Goal: Complete application form

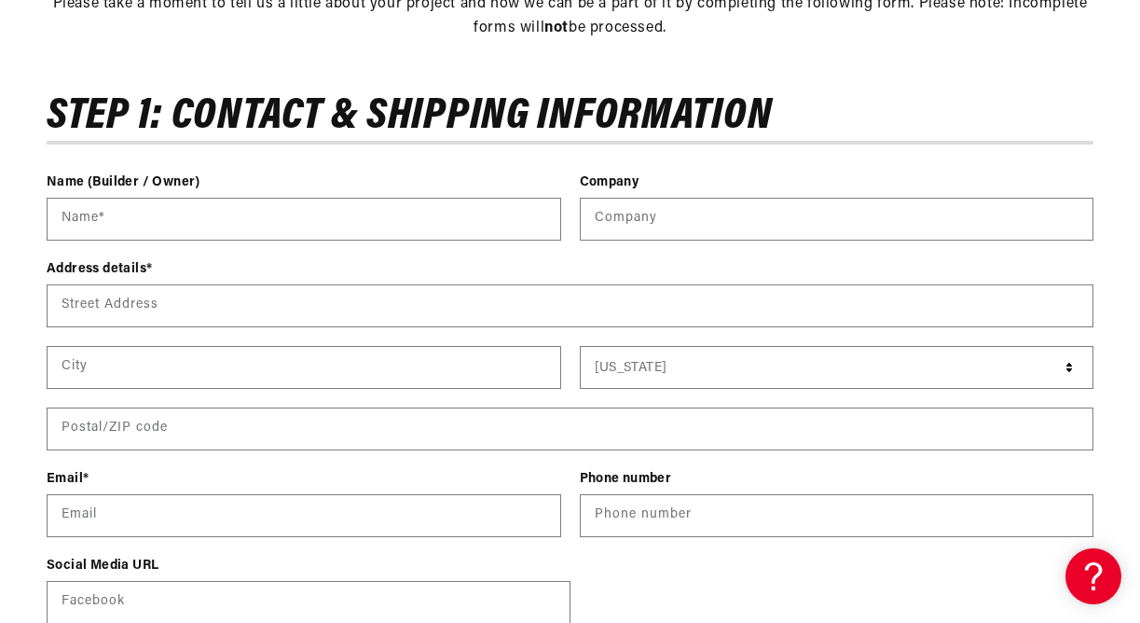
scroll to position [666, 0]
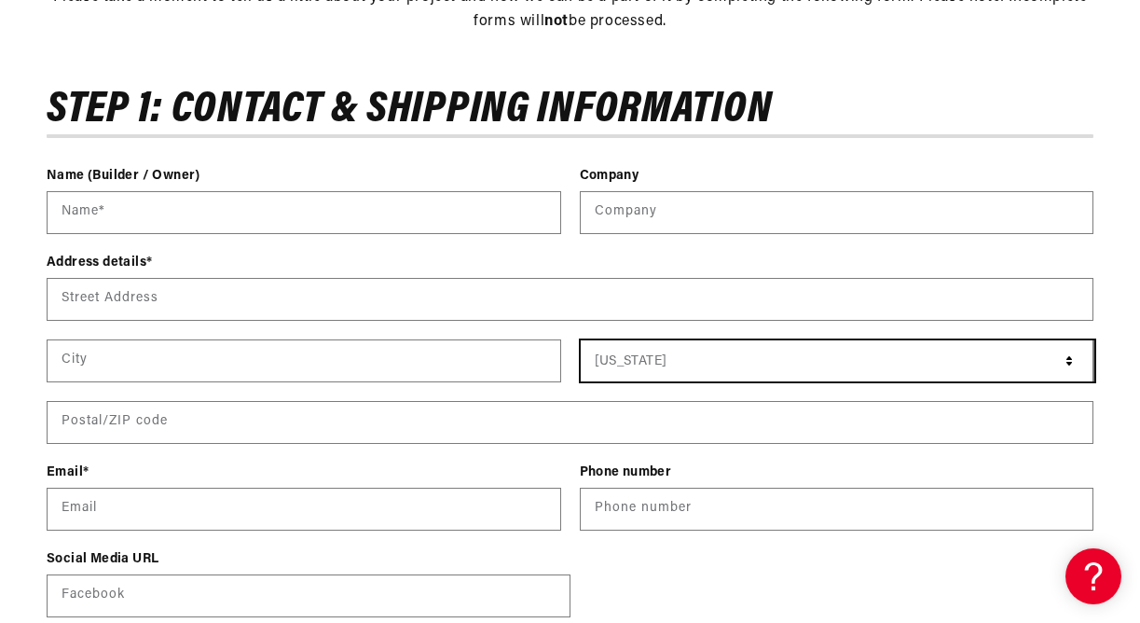
click at [661, 354] on select "[US_STATE] [US_STATE] [US_STATE] [US_STATE] [US_STATE] Armed Forces Americas Ar…" at bounding box center [838, 360] width 515 height 41
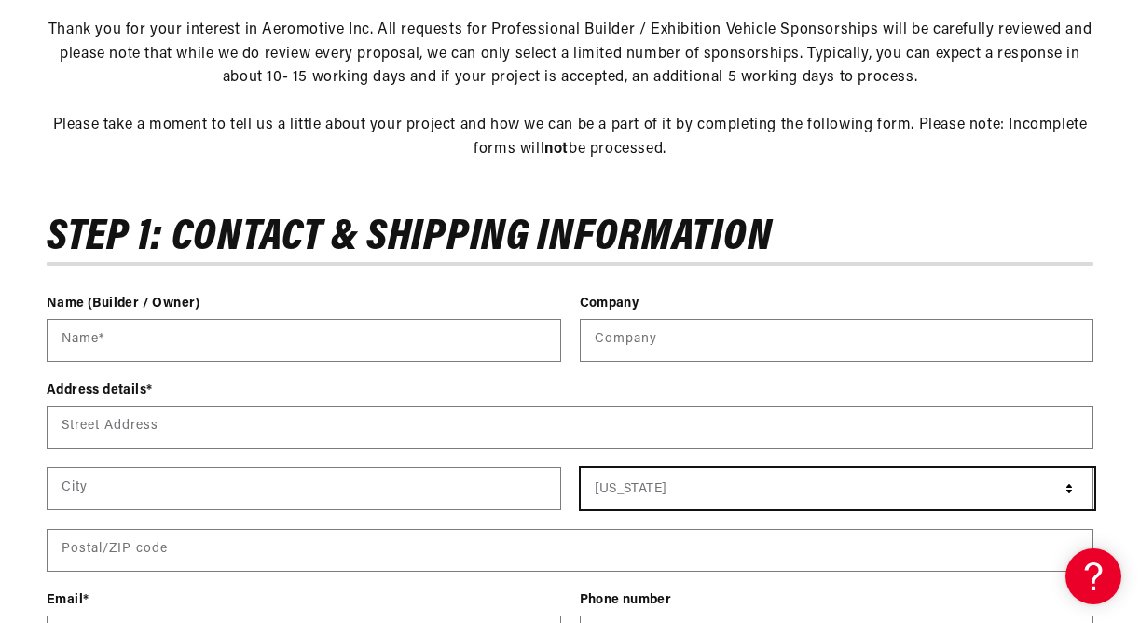
scroll to position [546, 0]
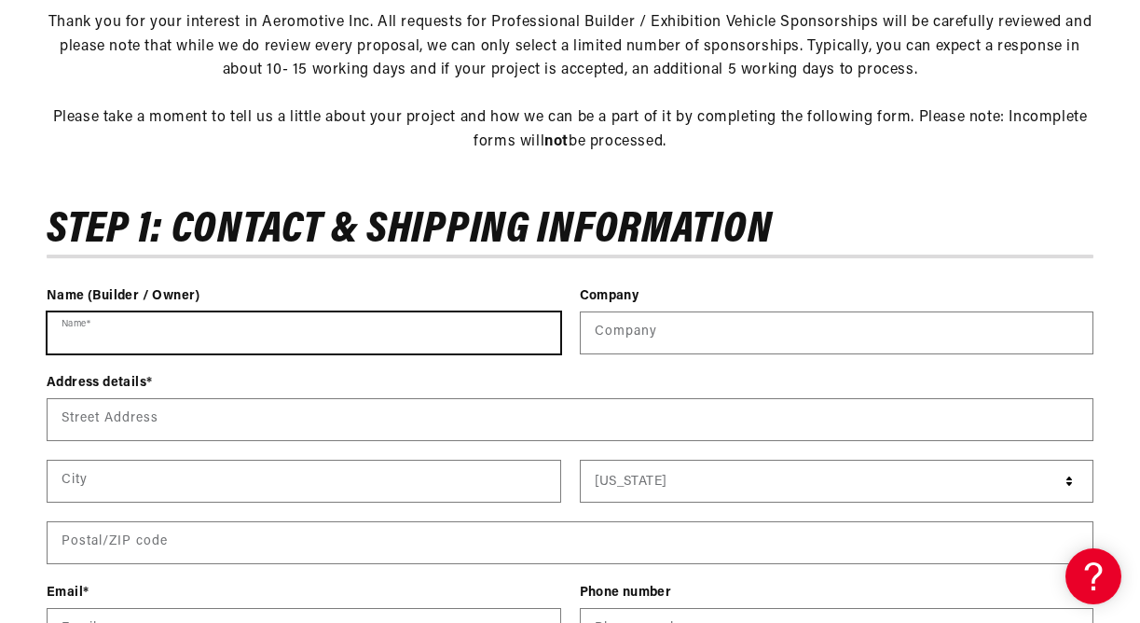
click at [443, 324] on input "Name *" at bounding box center [304, 332] width 513 height 41
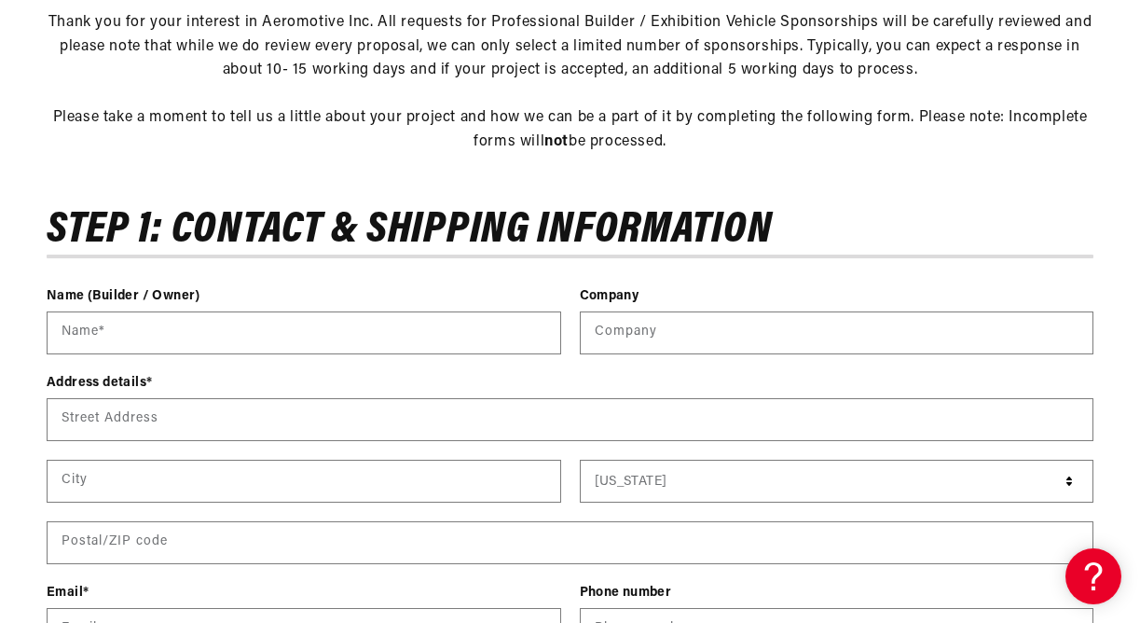
click at [482, 237] on form-navigation "Step 1: Contact & Shipping Information" at bounding box center [409, 230] width 725 height 45
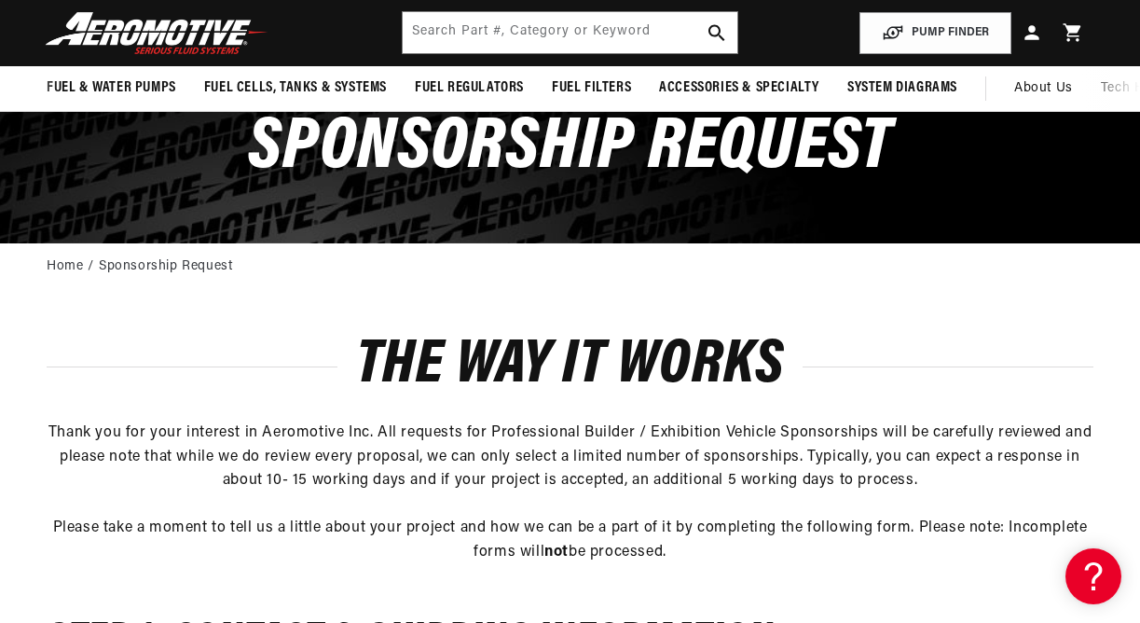
scroll to position [0, 0]
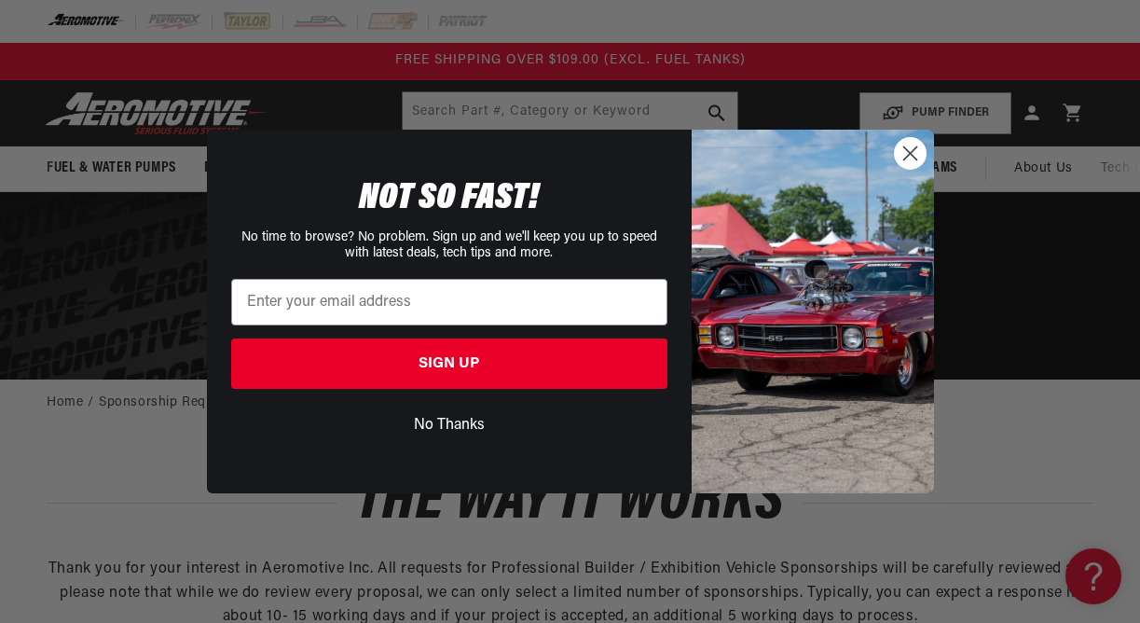
click at [903, 163] on circle "Close dialog" at bounding box center [909, 153] width 31 height 31
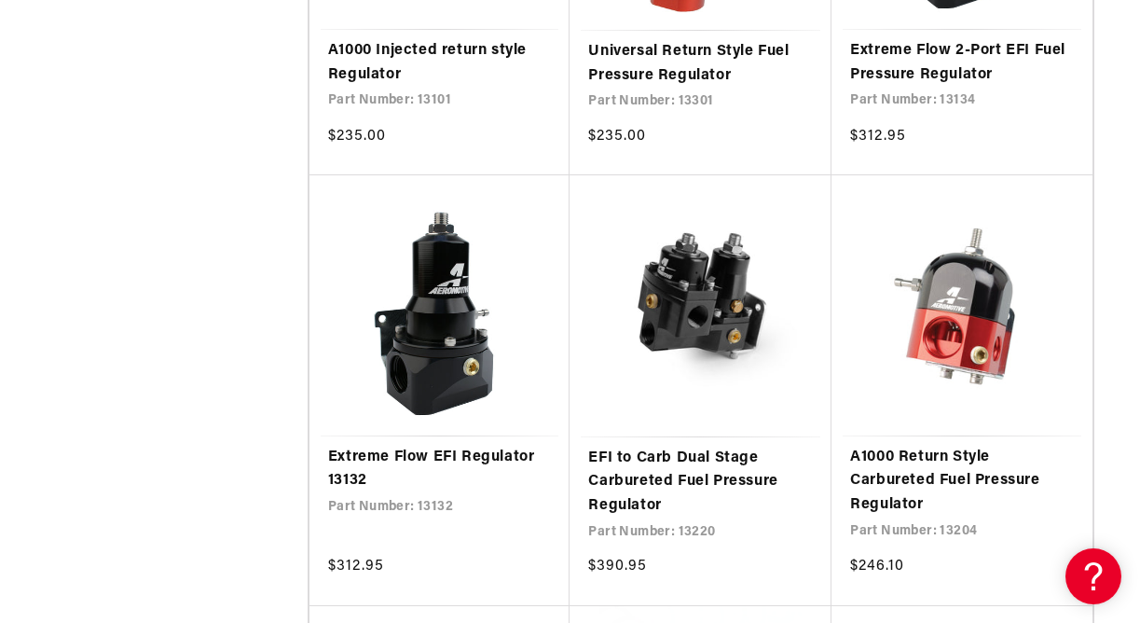
scroll to position [1229, 0]
